Goal: Task Accomplishment & Management: Complete application form

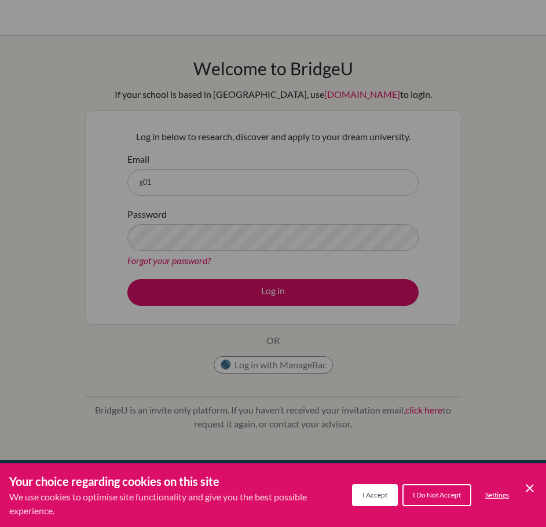
click at [248, 196] on div "Cookie Preferences" at bounding box center [273, 263] width 546 height 527
click at [380, 490] on span "I Accept" at bounding box center [374, 494] width 25 height 9
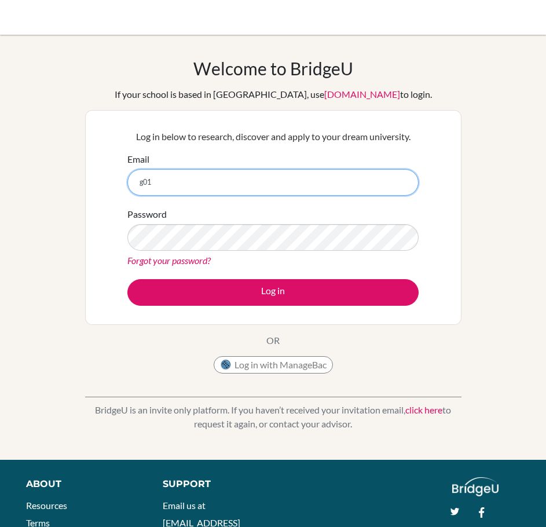
click at [266, 185] on input "g01" at bounding box center [272, 182] width 291 height 27
type input "g01-0004-14@uttara.glenrich.edu.bd"
click at [281, 178] on input "g01-0004-14@uttara.glenrich.edu.bd" at bounding box center [272, 182] width 291 height 27
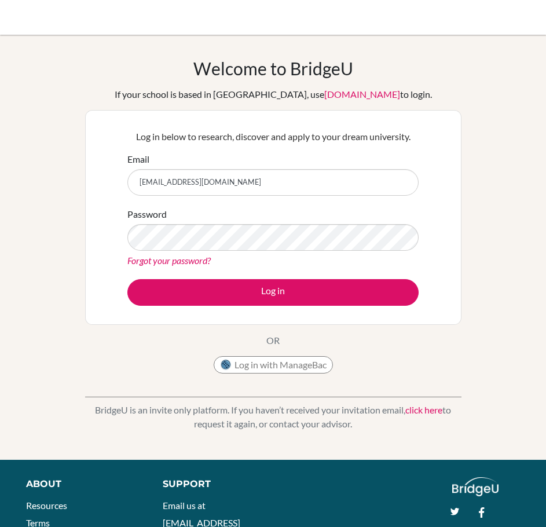
click at [420, 410] on link "click here" at bounding box center [423, 409] width 37 height 11
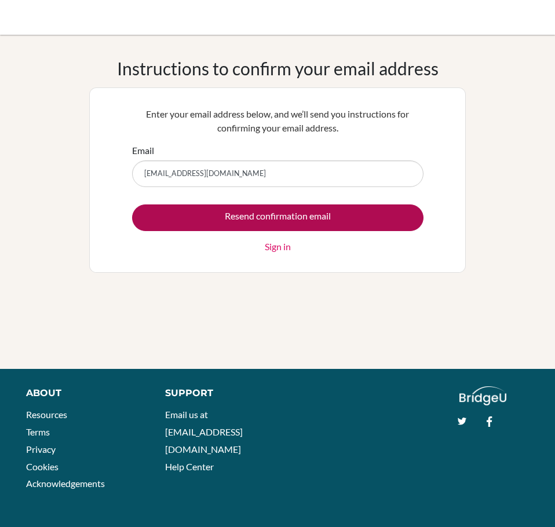
type input "g01-0004-14@uttara.glenrich.edu.bd"
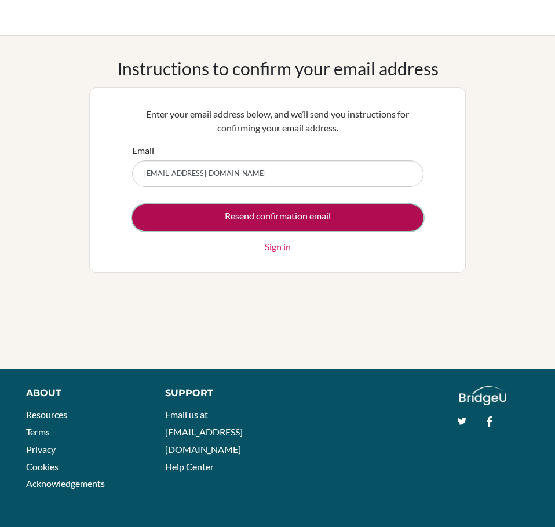
click at [305, 221] on input "Resend confirmation email" at bounding box center [277, 217] width 291 height 27
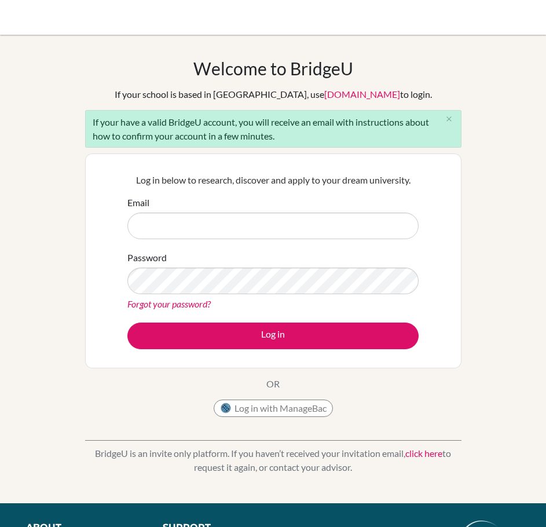
click at [413, 458] on link "click here" at bounding box center [423, 452] width 37 height 11
click at [408, 452] on link "click here" at bounding box center [423, 452] width 37 height 11
click at [415, 449] on link "click here" at bounding box center [423, 452] width 37 height 11
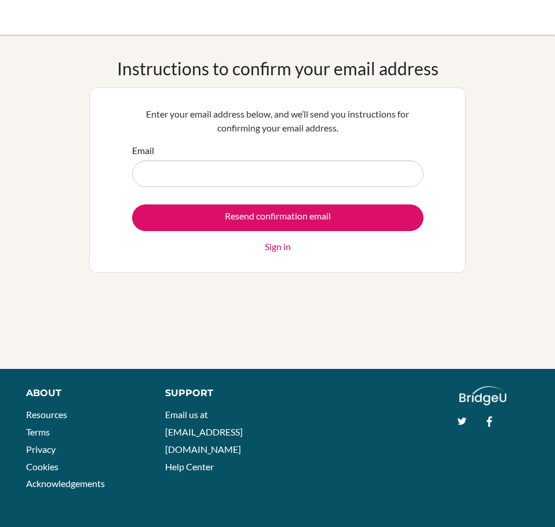
click at [270, 243] on link "Sign in" at bounding box center [278, 247] width 26 height 14
